Goal: Task Accomplishment & Management: Manage account settings

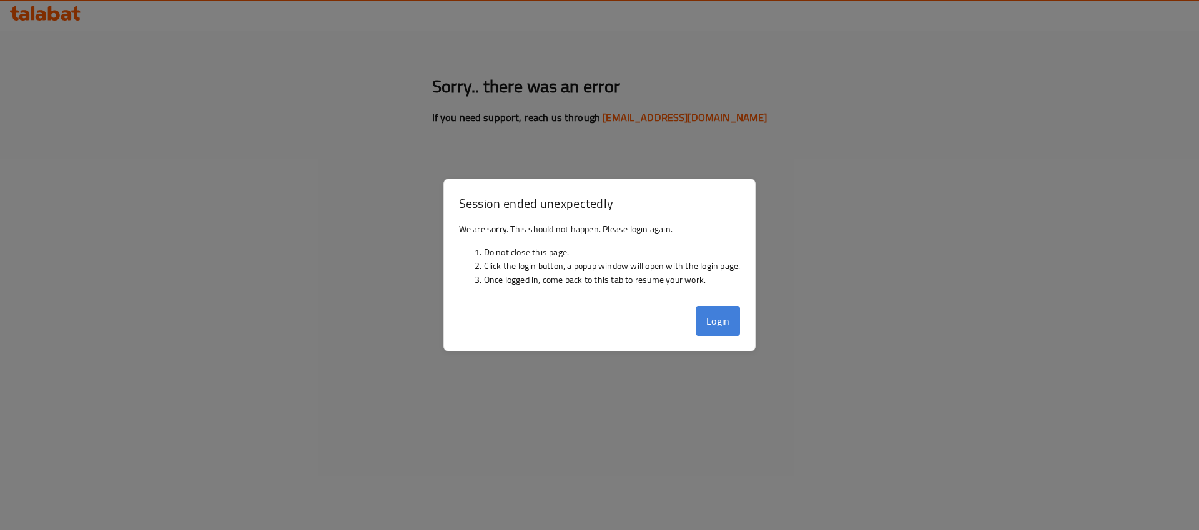
click at [729, 318] on button "Login" at bounding box center [717, 321] width 45 height 30
